Goal: Find contact information: Obtain details needed to contact an individual or organization

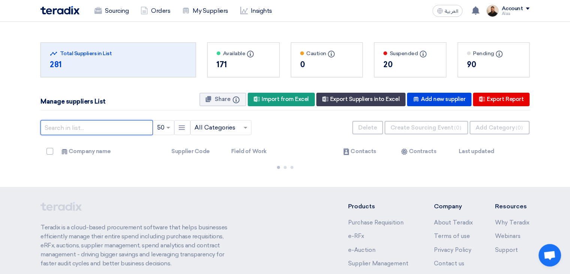
click at [132, 128] on input "text" at bounding box center [97, 127] width 113 height 15
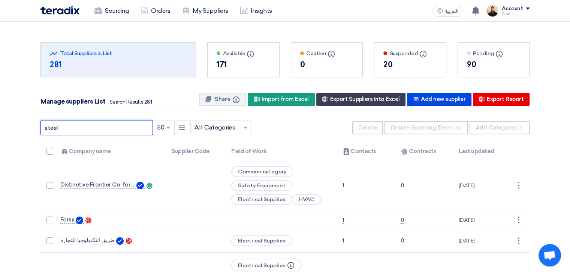
type input "steel"
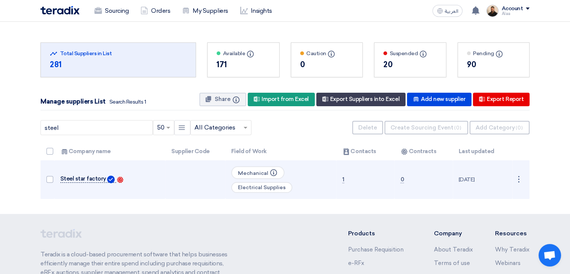
click at [90, 179] on span "Steel star factory" at bounding box center [83, 179] width 46 height 6
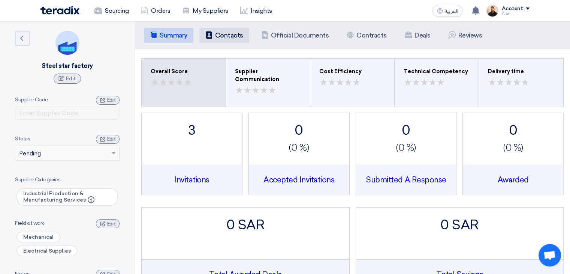
click at [228, 41] on li "Contacts Contacts" at bounding box center [225, 35] width 50 height 15
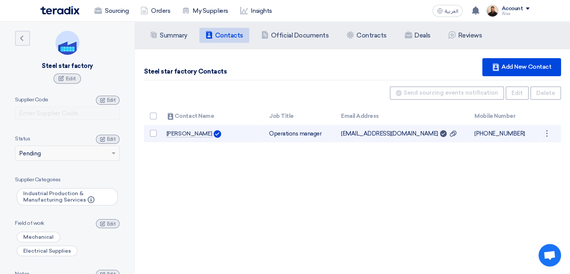
click at [385, 131] on td "[EMAIL_ADDRESS][DOMAIN_NAME] Can Receive RFQ service" at bounding box center [402, 134] width 134 height 18
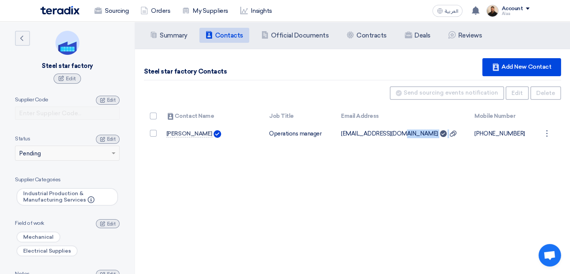
click at [344, 180] on div "Summary Summary Contacts Contacts Company Officials Official Documents Contract…" at bounding box center [352, 159] width 435 height 274
click at [119, 14] on link "Sourcing" at bounding box center [112, 11] width 46 height 17
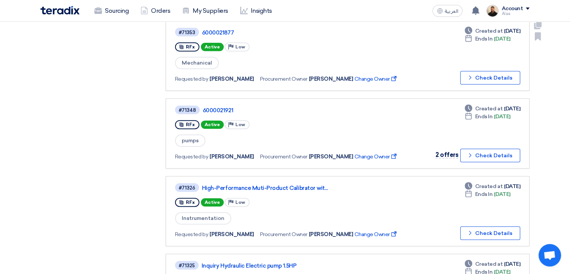
scroll to position [188, 0]
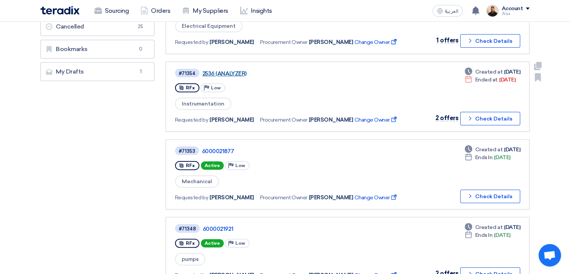
click at [228, 71] on link "2536 (ANALYZER)" at bounding box center [297, 73] width 188 height 7
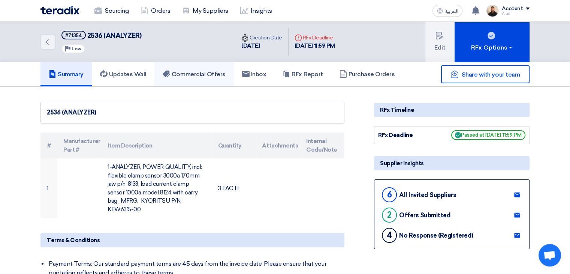
click at [203, 78] on link "Commercial Offers" at bounding box center [195, 74] width 80 height 24
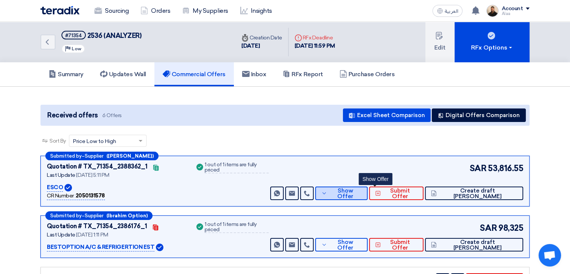
click at [362, 191] on span "Show Offer" at bounding box center [345, 193] width 33 height 11
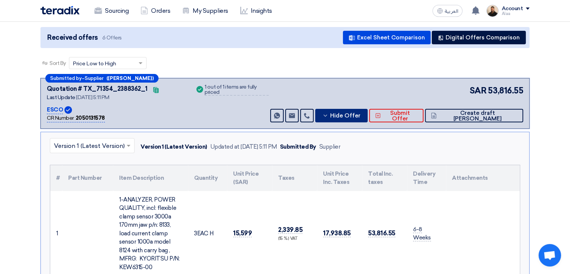
scroll to position [38, 0]
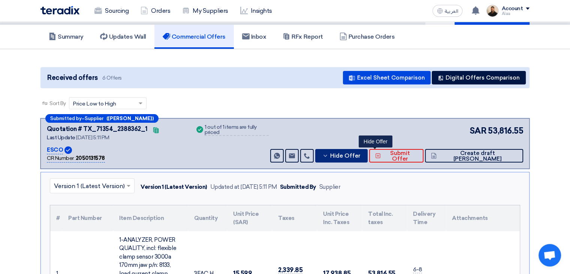
click at [368, 150] on button "Hide Offer" at bounding box center [341, 156] width 53 height 14
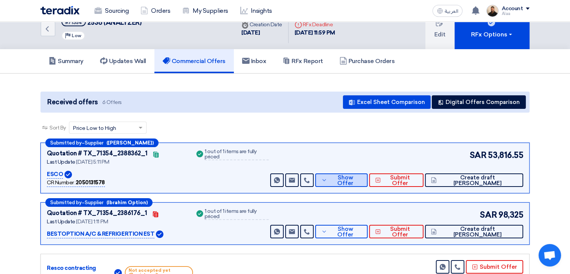
scroll to position [0, 0]
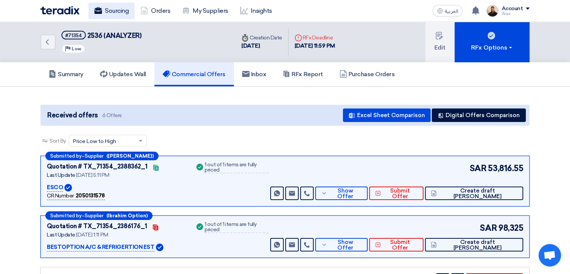
click at [128, 17] on link "Sourcing" at bounding box center [112, 11] width 46 height 17
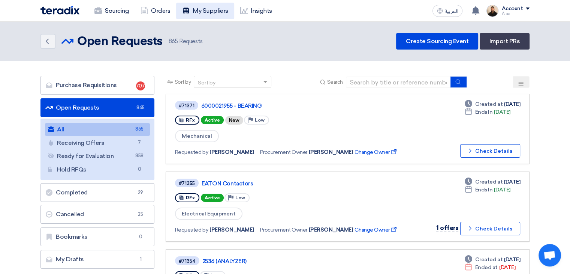
click at [222, 16] on link "My Suppliers" at bounding box center [205, 11] width 58 height 17
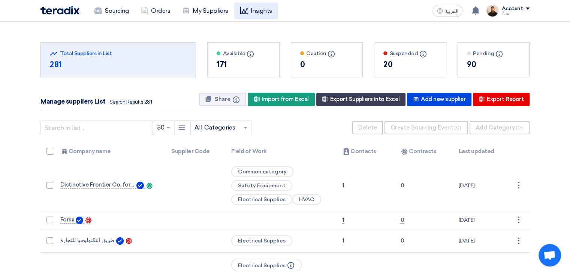
click at [256, 11] on link "Insights" at bounding box center [256, 11] width 44 height 17
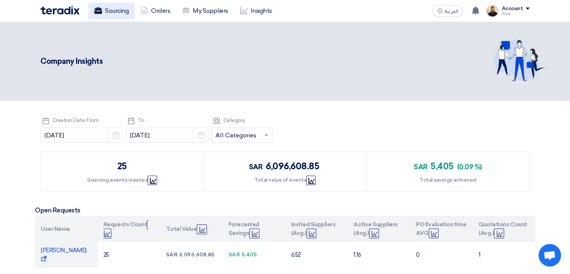
click at [117, 16] on link "Sourcing" at bounding box center [112, 11] width 46 height 17
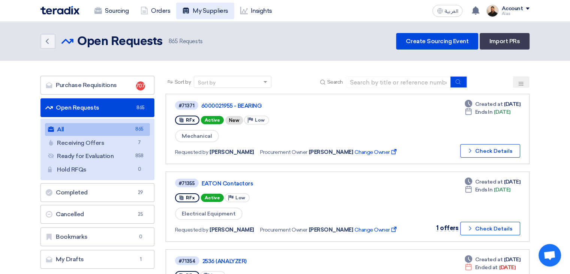
click at [215, 14] on link "My Suppliers" at bounding box center [205, 11] width 58 height 17
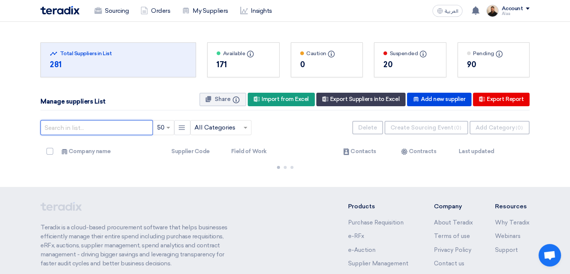
click at [129, 127] on input "text" at bounding box center [97, 127] width 113 height 15
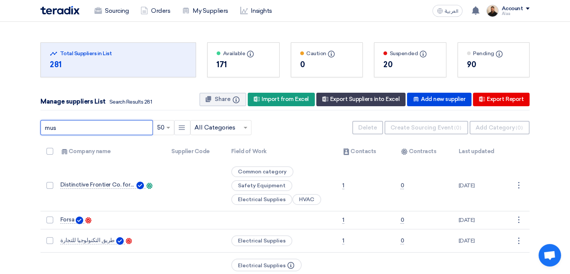
type input "mus"
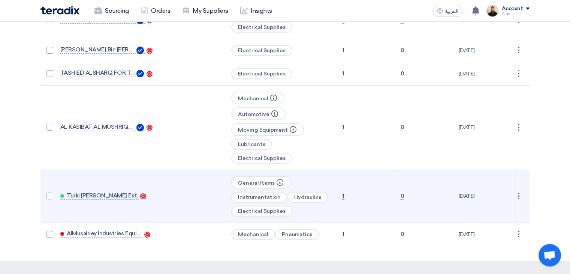
scroll to position [225, 0]
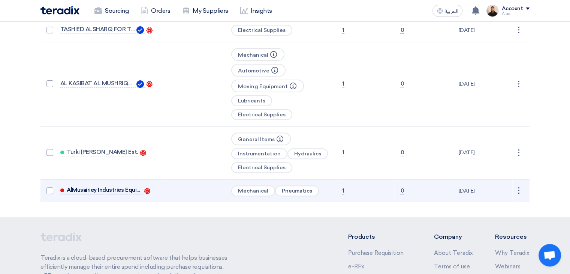
click at [117, 187] on span "AlMusairiey Industries Equipment" at bounding box center [104, 190] width 75 height 6
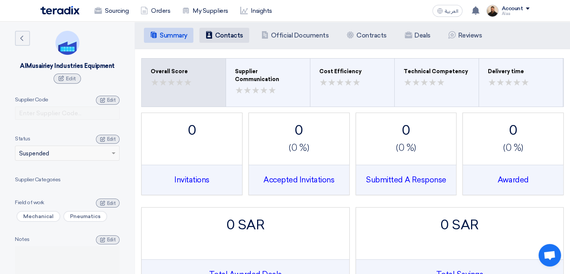
click at [231, 36] on h5 "Contacts" at bounding box center [229, 36] width 28 height 8
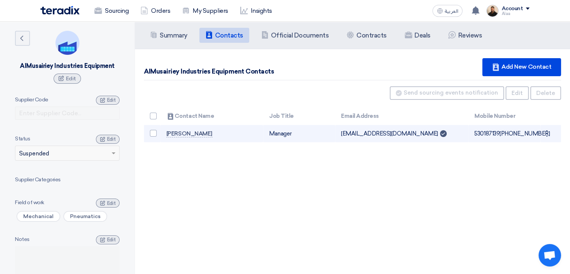
click at [360, 136] on td "[EMAIL_ADDRESS][DOMAIN_NAME] Can Receive RFQ" at bounding box center [402, 134] width 134 height 18
